Goal: Information Seeking & Learning: Learn about a topic

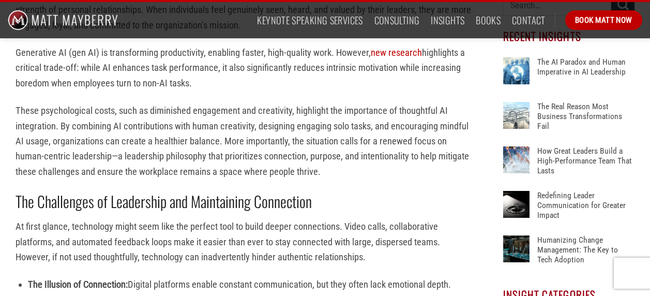
scroll to position [534, 0]
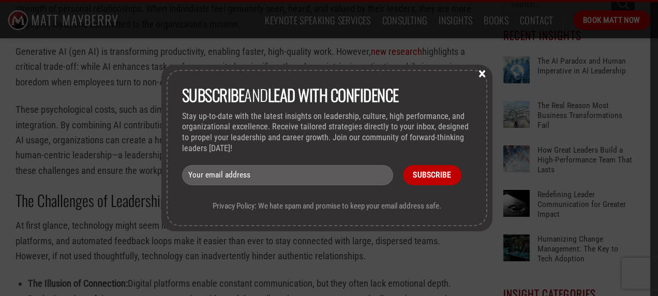
click at [485, 71] on button "×" at bounding box center [482, 72] width 16 height 9
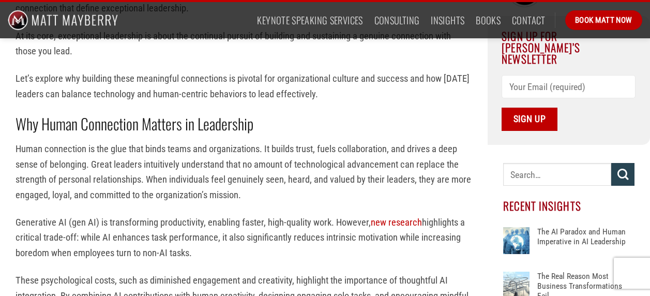
scroll to position [370, 0]
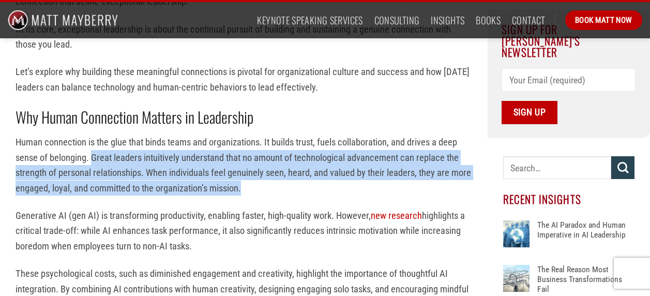
drag, startPoint x: 93, startPoint y: 158, endPoint x: 249, endPoint y: 190, distance: 159.4
click at [249, 190] on p "Human connection is the glue that binds teams and organizations. It builds trus…" at bounding box center [244, 165] width 457 height 61
copy p "Great leaders intuitively understand that no amount of technological advancemen…"
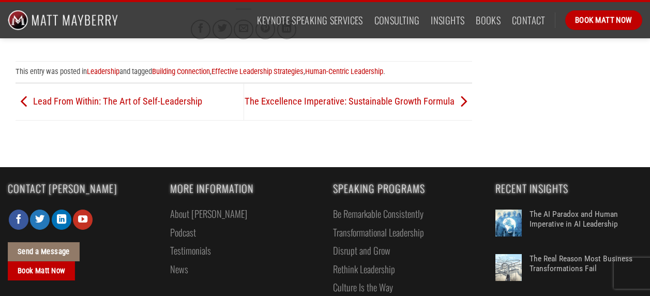
scroll to position [2017, 0]
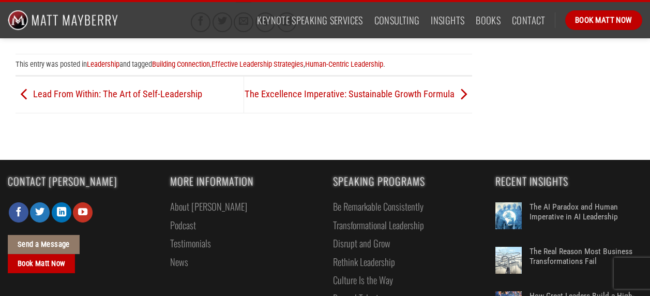
click at [188, 197] on link "About [PERSON_NAME]" at bounding box center [208, 206] width 77 height 18
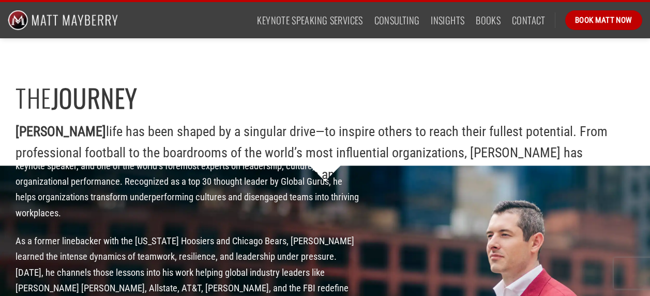
scroll to position [676, 0]
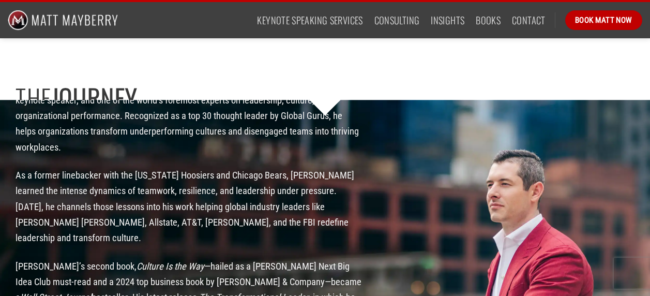
click at [324, 109] on h2 "The Journey" at bounding box center [325, 98] width 619 height 30
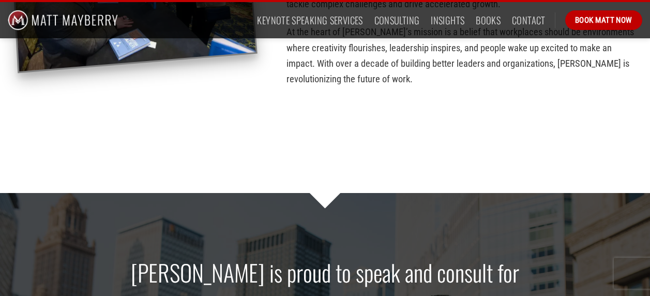
scroll to position [0, 0]
